Goal: Transaction & Acquisition: Subscribe to service/newsletter

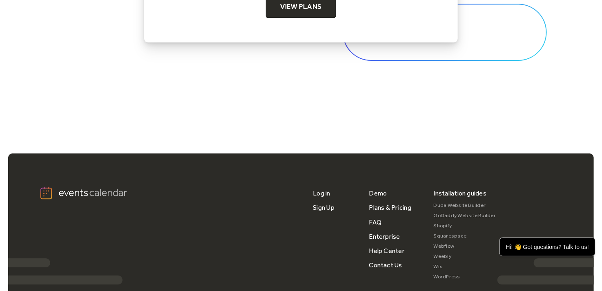
scroll to position [2598, 0]
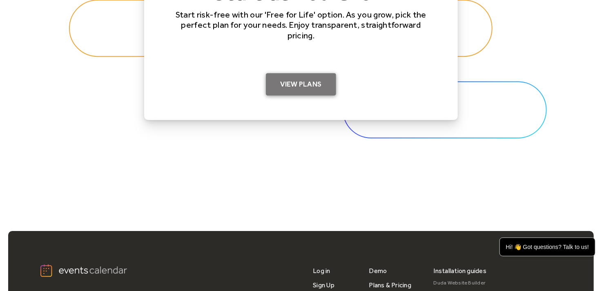
click at [299, 89] on link "View Plans" at bounding box center [301, 84] width 71 height 23
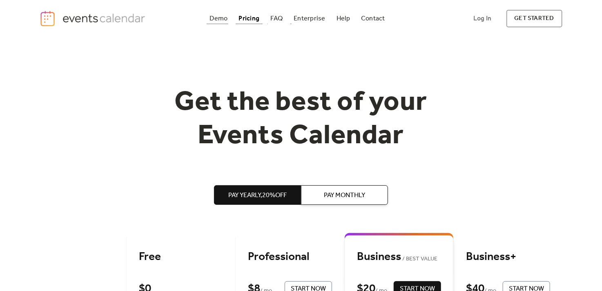
click at [211, 20] on div "Demo" at bounding box center [219, 18] width 18 height 4
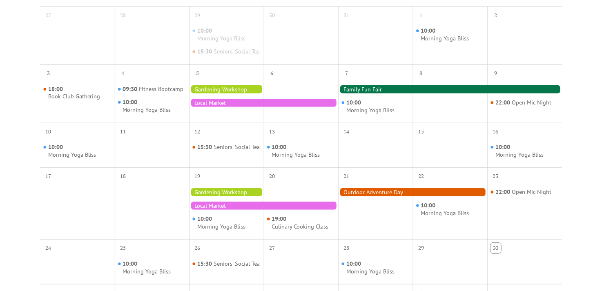
scroll to position [245, 0]
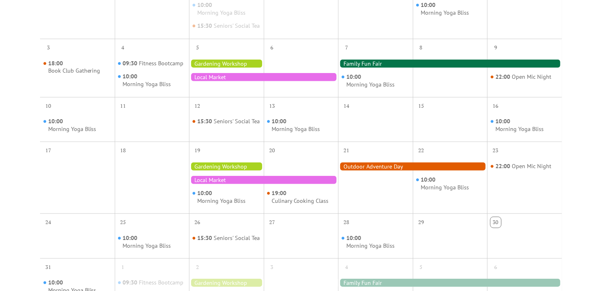
click at [359, 68] on div at bounding box center [450, 64] width 224 height 8
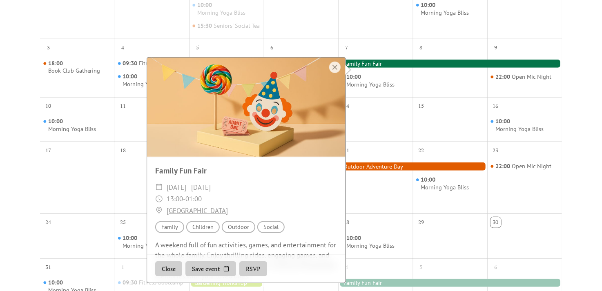
click at [532, 74] on div "27 28 29 10:00 Morning Yoga Bliss 15:30 Seniors' Social Tea 30 31 1 10:00 Morni…" at bounding box center [301, 159] width 522 height 356
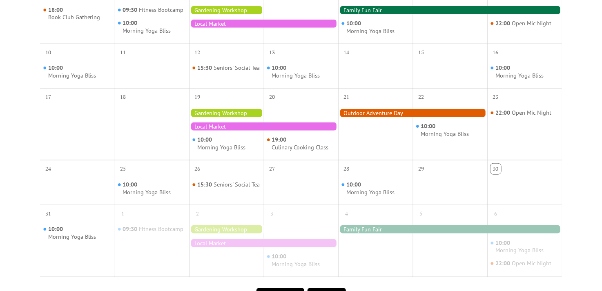
scroll to position [449, 0]
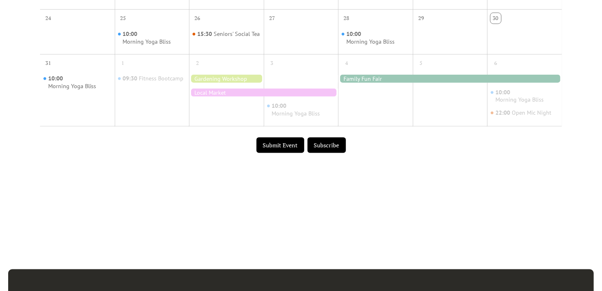
click at [331, 153] on button "Subscribe" at bounding box center [327, 146] width 38 height 16
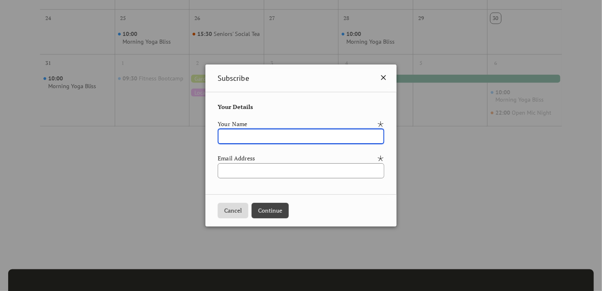
click at [388, 78] on icon at bounding box center [384, 78] width 10 height 10
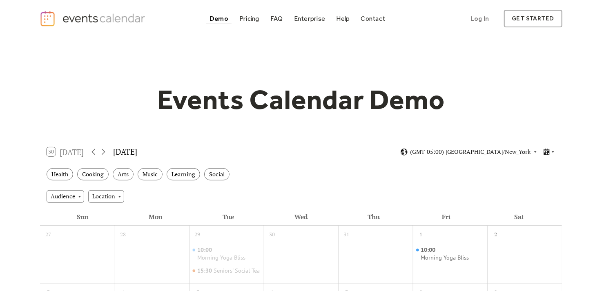
scroll to position [0, 0]
click at [106, 151] on icon at bounding box center [103, 152] width 10 height 10
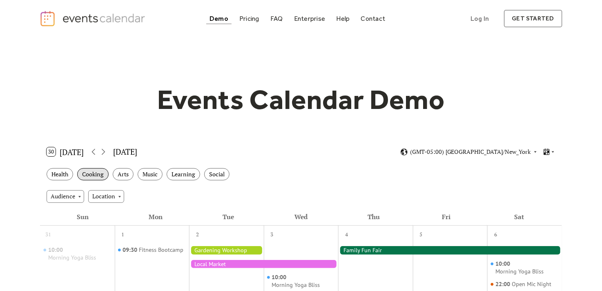
click at [97, 176] on div "Cooking" at bounding box center [92, 174] width 31 height 13
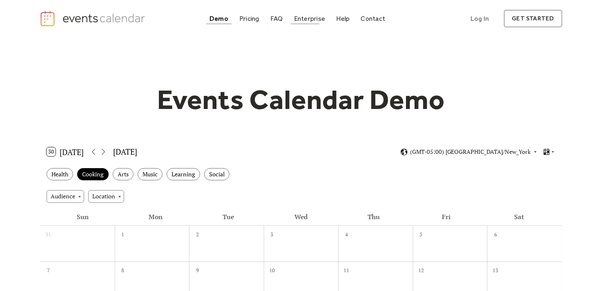
click at [300, 22] on link "Enterprise" at bounding box center [310, 18] width 38 height 11
